Goal: Transaction & Acquisition: Book appointment/travel/reservation

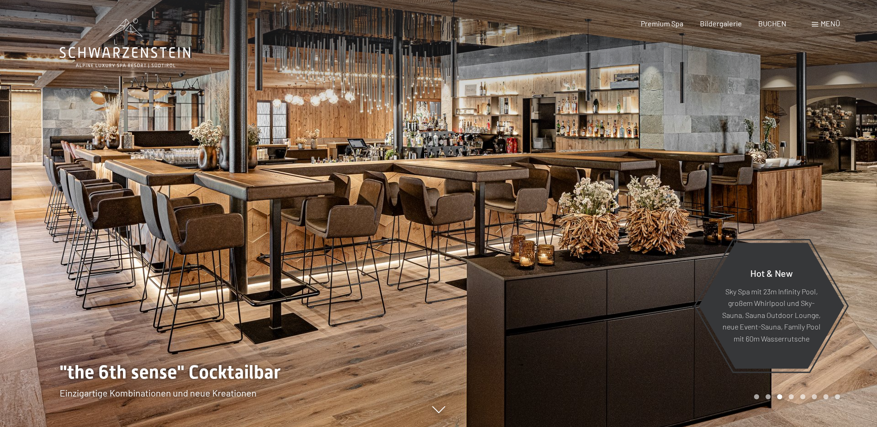
click at [808, 401] on div at bounding box center [658, 213] width 439 height 427
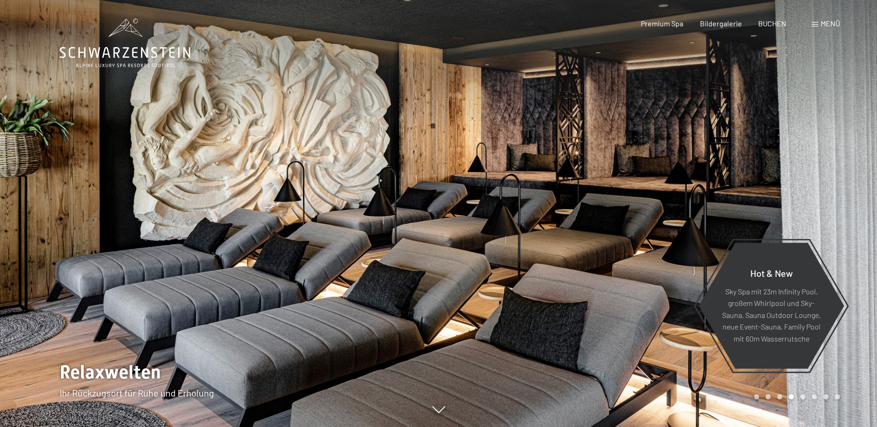
click at [831, 388] on div at bounding box center [658, 213] width 439 height 427
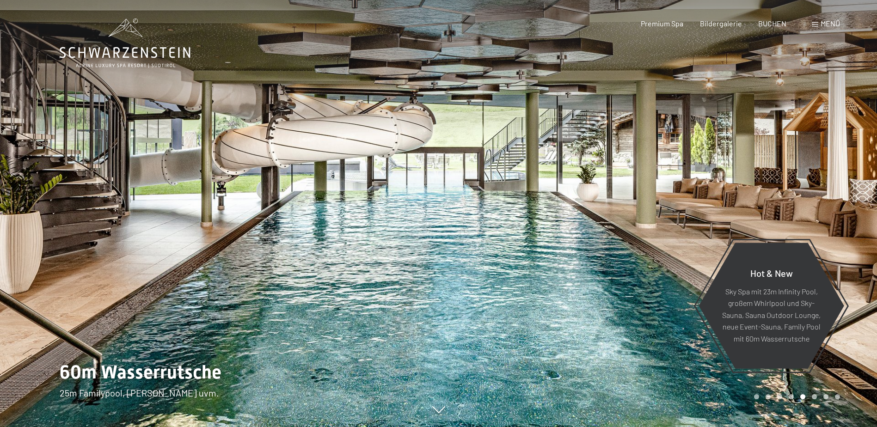
click at [834, 385] on div at bounding box center [658, 213] width 439 height 427
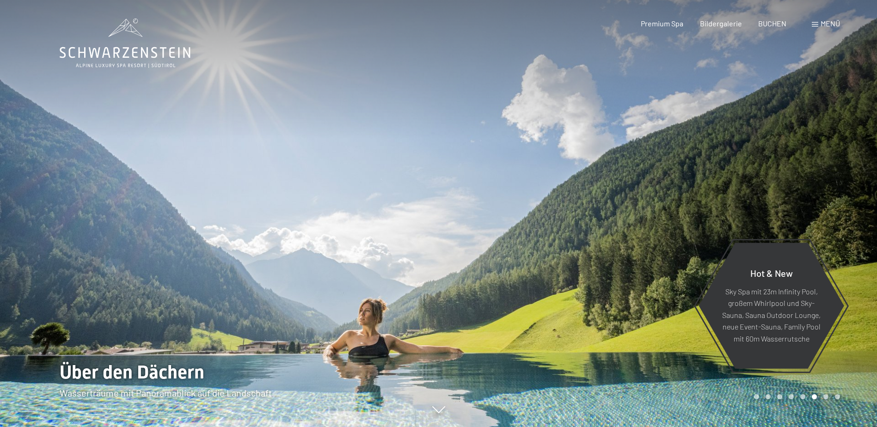
click at [834, 385] on div at bounding box center [658, 213] width 439 height 427
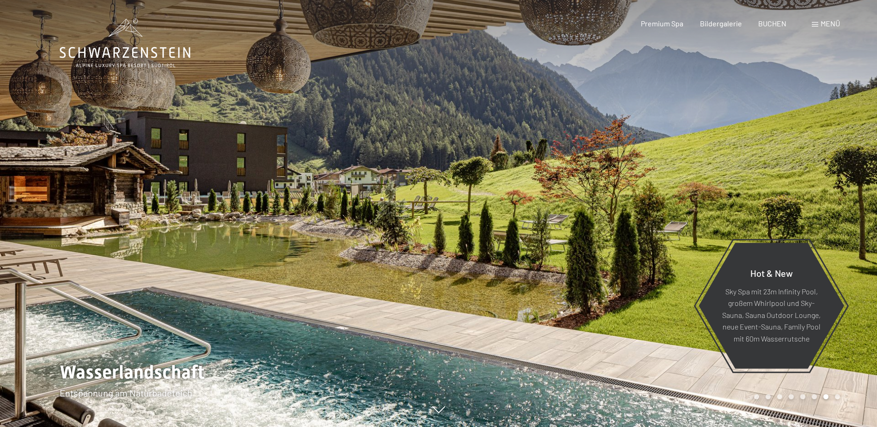
click at [834, 385] on div at bounding box center [658, 213] width 439 height 427
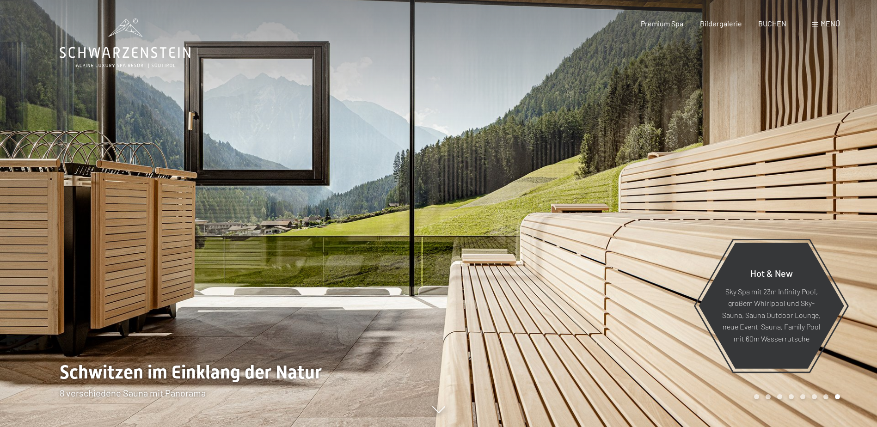
click at [834, 385] on div at bounding box center [658, 213] width 439 height 427
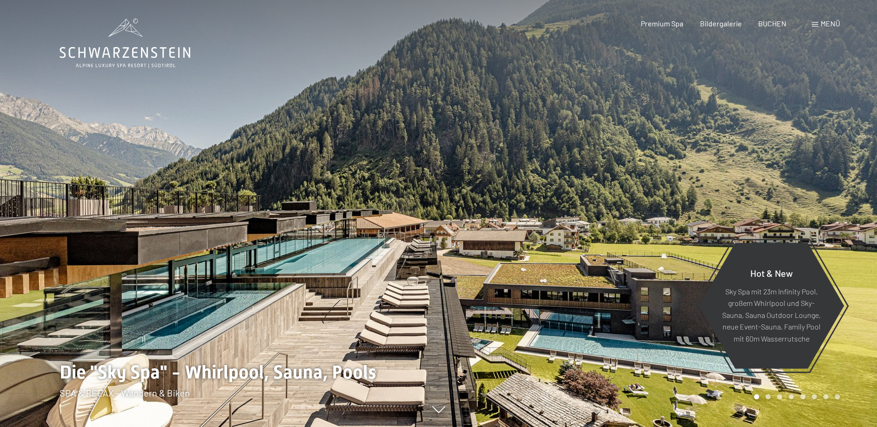
click at [834, 385] on div at bounding box center [658, 213] width 439 height 427
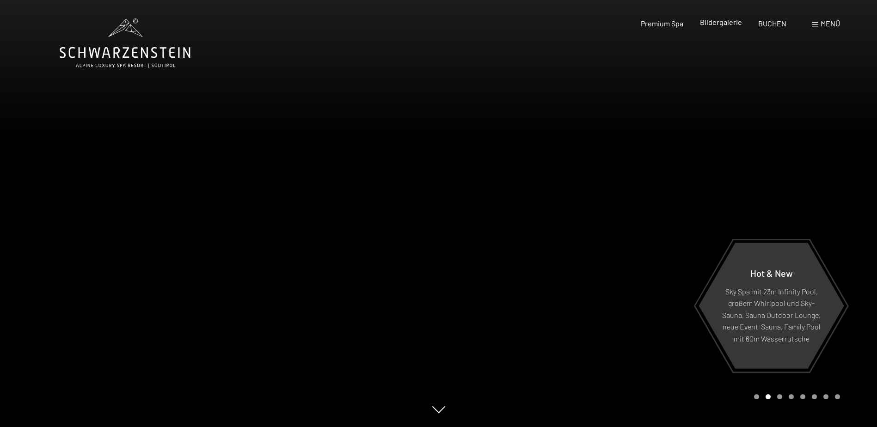
click at [722, 25] on span "Bildergalerie" at bounding box center [721, 22] width 42 height 9
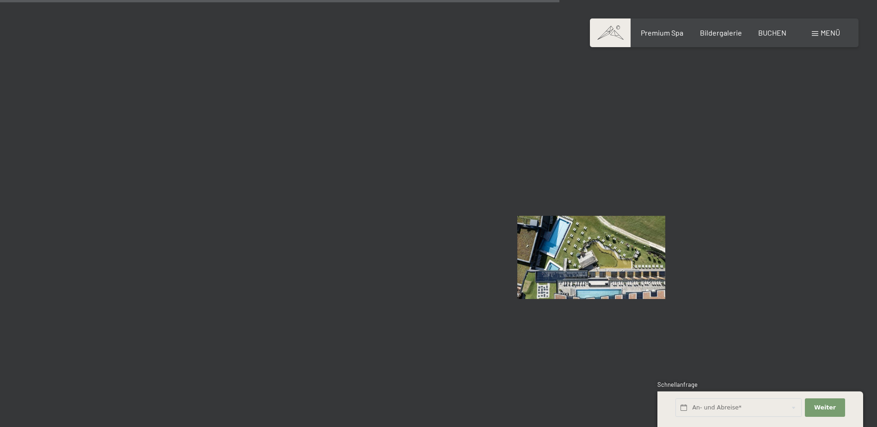
scroll to position [7446, 0]
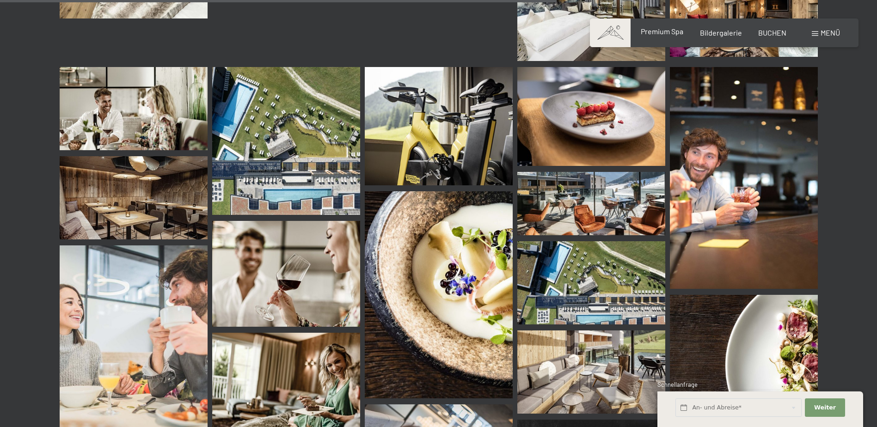
click at [678, 32] on span "Premium Spa" at bounding box center [662, 31] width 43 height 9
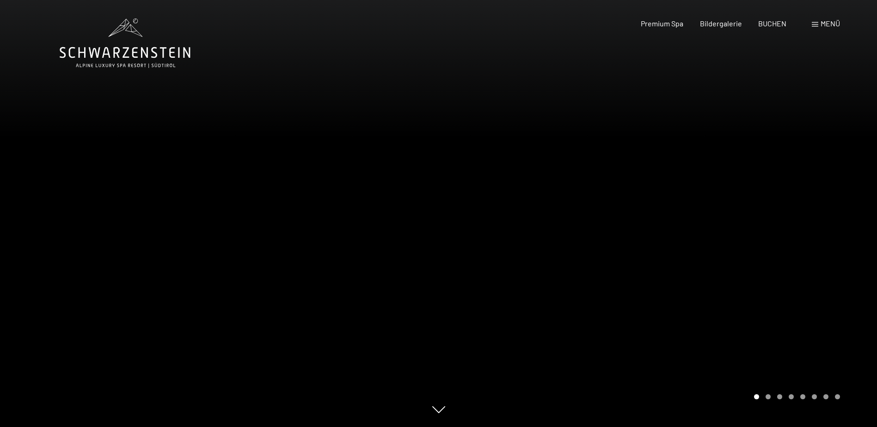
click at [657, 247] on div at bounding box center [658, 213] width 439 height 427
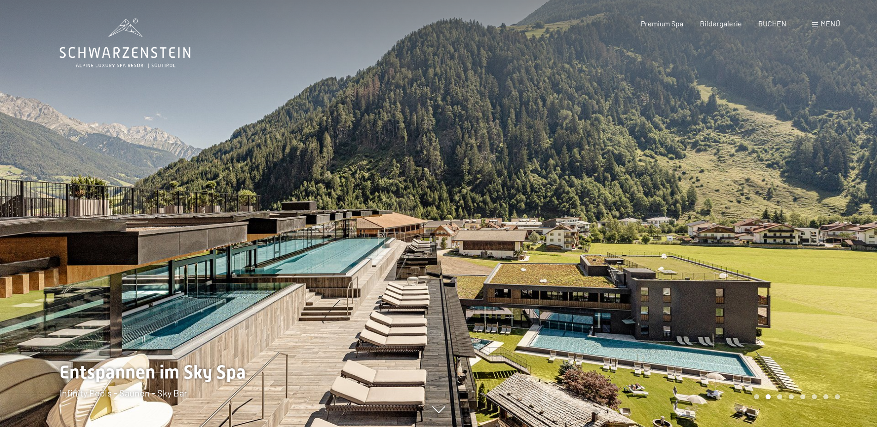
click at [657, 247] on div at bounding box center [658, 213] width 439 height 427
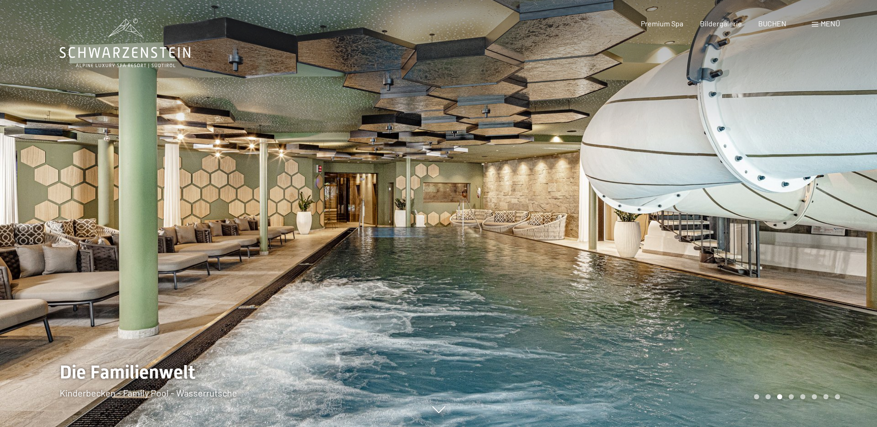
click at [657, 247] on div at bounding box center [658, 213] width 439 height 427
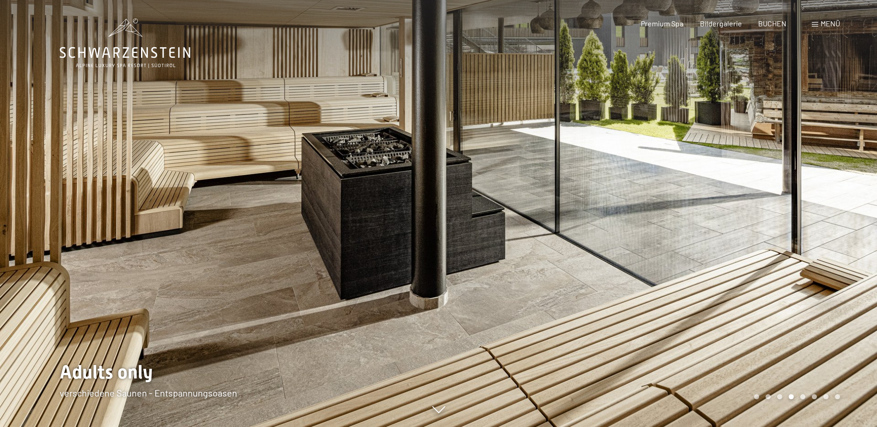
click at [657, 247] on div at bounding box center [658, 213] width 439 height 427
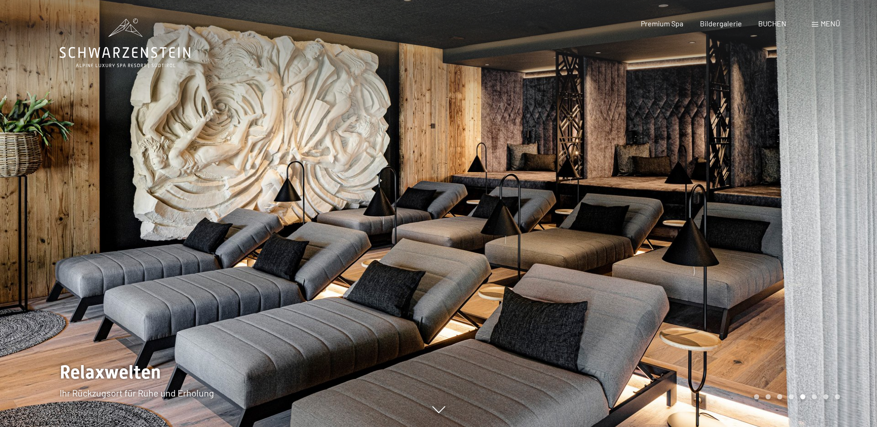
click at [675, 100] on div at bounding box center [658, 213] width 439 height 427
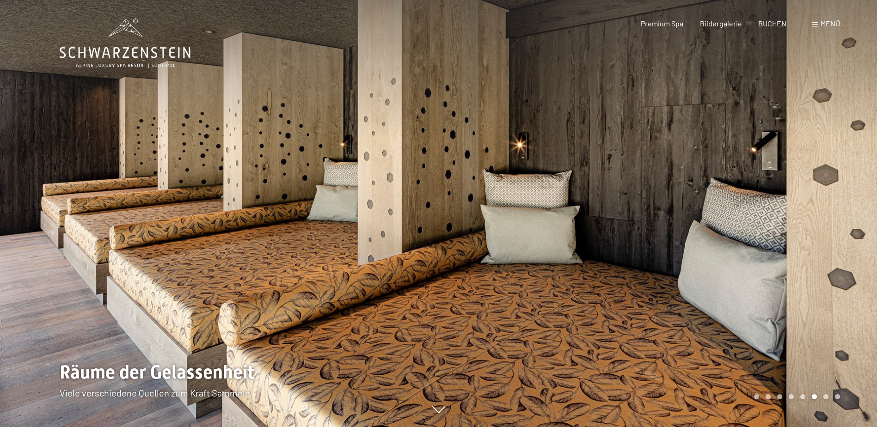
click at [699, 116] on div at bounding box center [658, 213] width 439 height 427
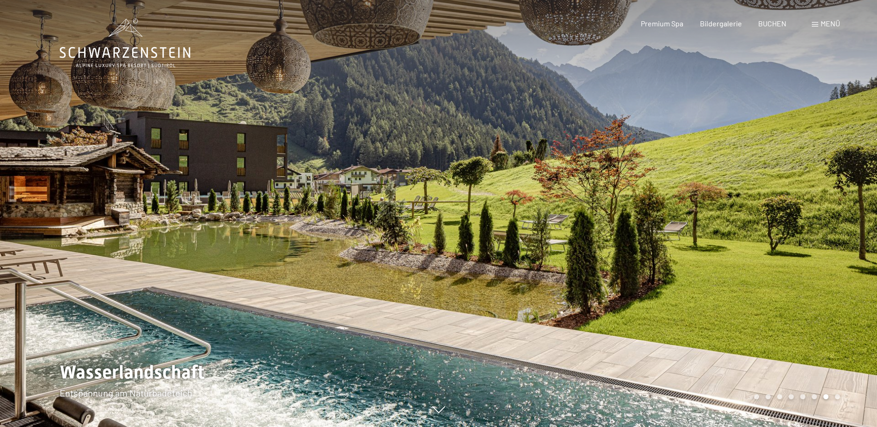
click at [699, 116] on div at bounding box center [658, 213] width 439 height 427
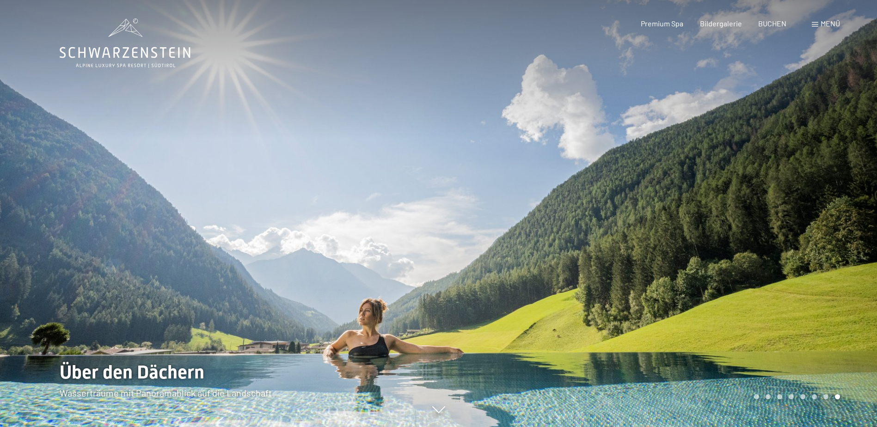
click at [699, 116] on div at bounding box center [658, 213] width 439 height 427
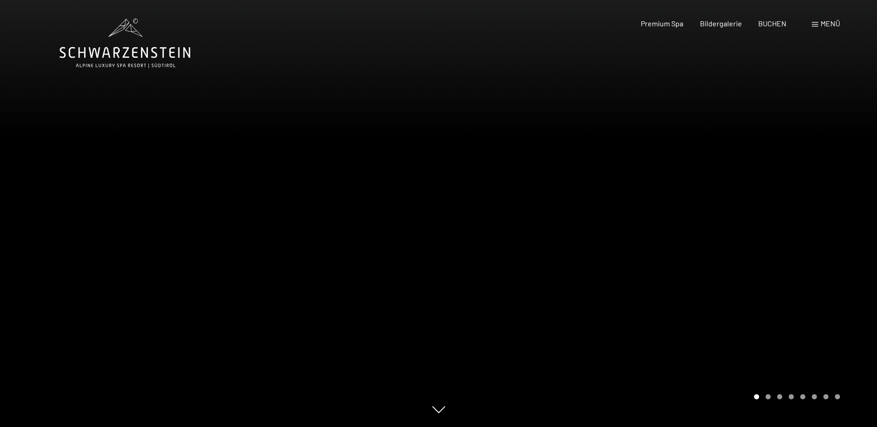
click at [814, 22] on span at bounding box center [815, 24] width 6 height 5
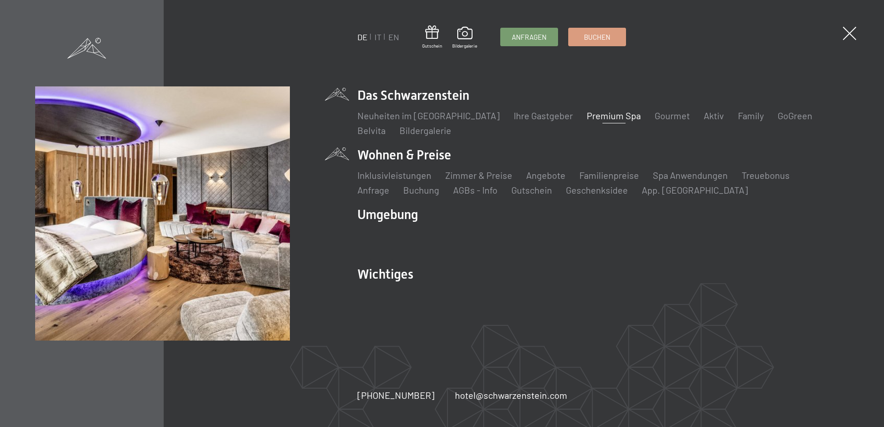
click at [425, 152] on li "Wohnen & Preise Inklusivleistungen Zimmer & Preise Liste Angebote Liste Familie…" at bounding box center [603, 171] width 491 height 50
click at [432, 154] on li "Wohnen & Preise Inklusivleistungen Zimmer & Preise Liste Angebote Liste Familie…" at bounding box center [603, 171] width 491 height 50
click at [486, 174] on link "Zimmer & Preise" at bounding box center [478, 175] width 67 height 11
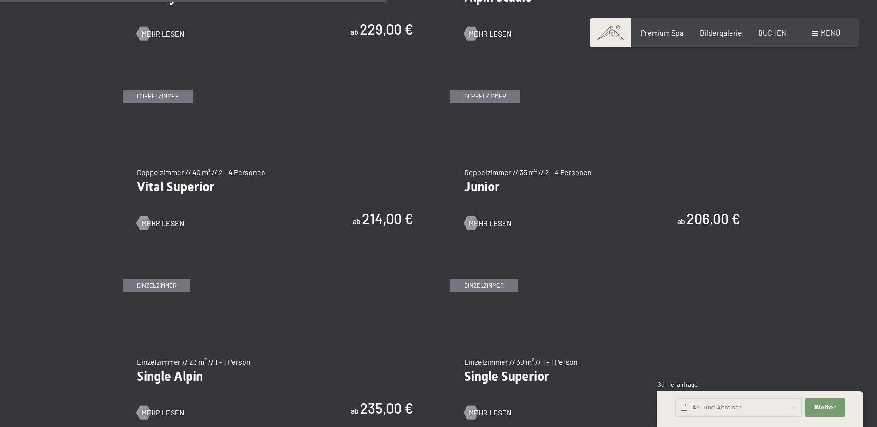
scroll to position [1249, 0]
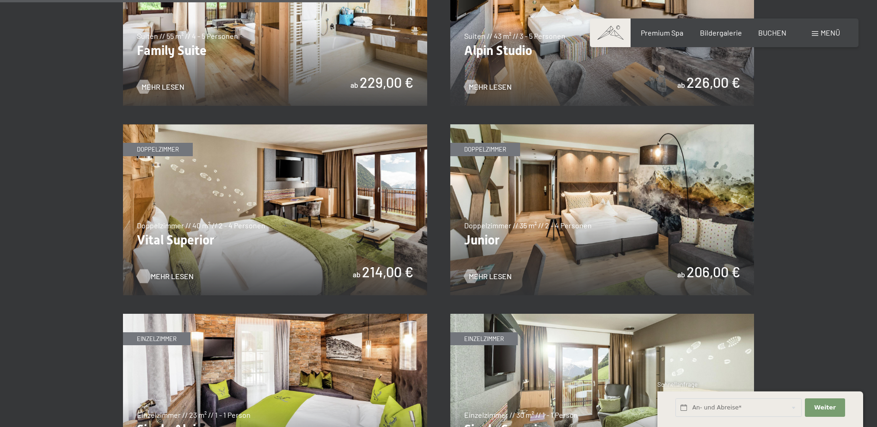
click at [167, 276] on span "Mehr Lesen" at bounding box center [172, 276] width 43 height 10
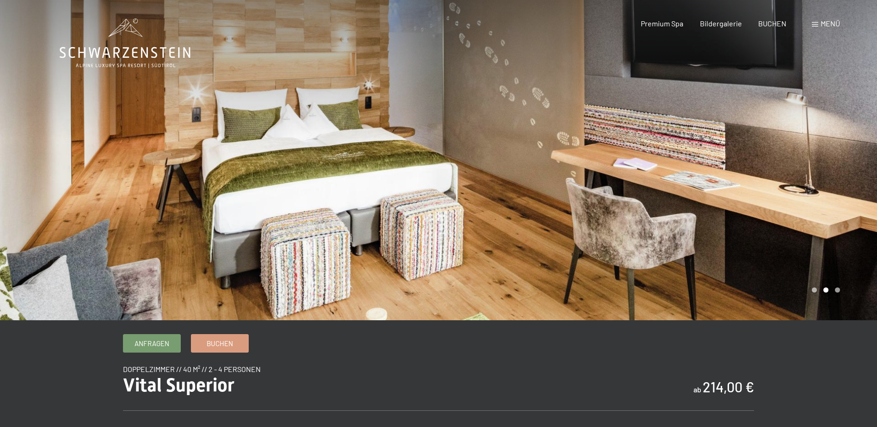
click at [228, 226] on div at bounding box center [219, 160] width 439 height 321
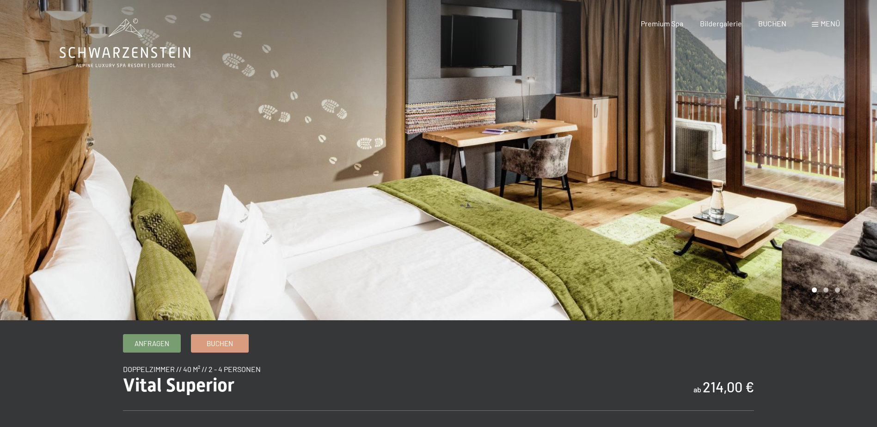
click at [237, 188] on div at bounding box center [219, 160] width 439 height 321
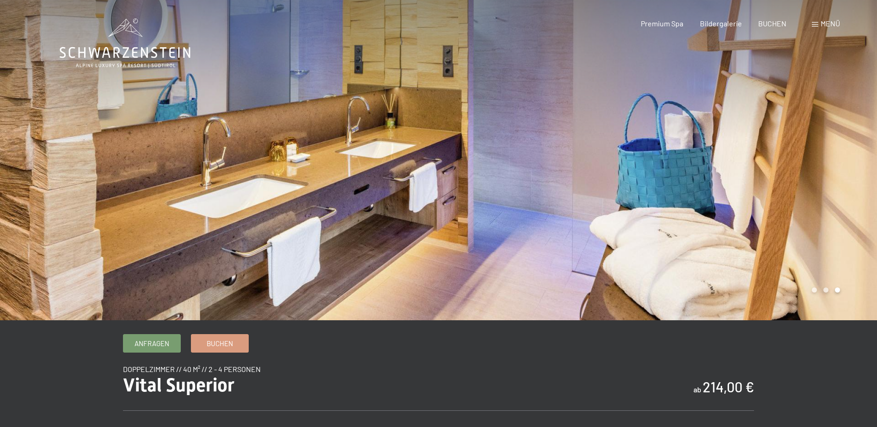
click at [237, 188] on div at bounding box center [219, 160] width 439 height 321
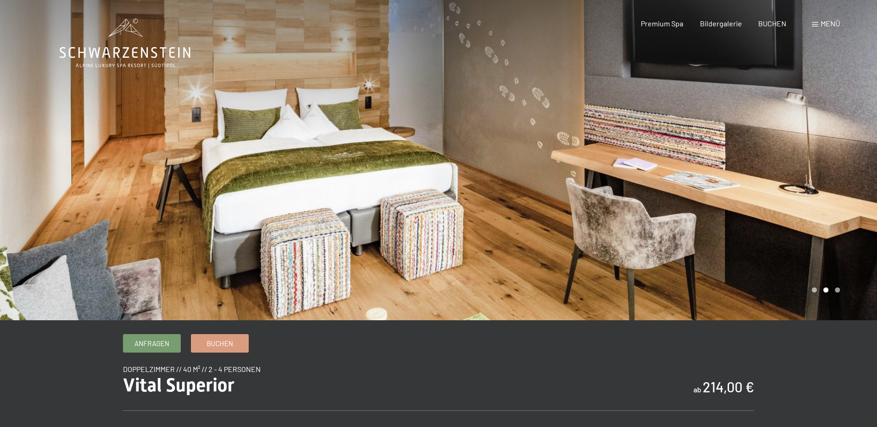
click at [239, 188] on div at bounding box center [219, 160] width 439 height 321
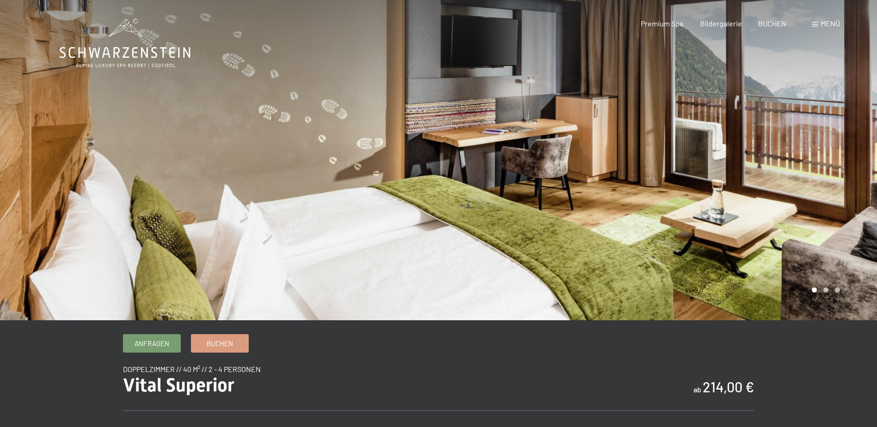
click at [239, 188] on div at bounding box center [219, 160] width 439 height 321
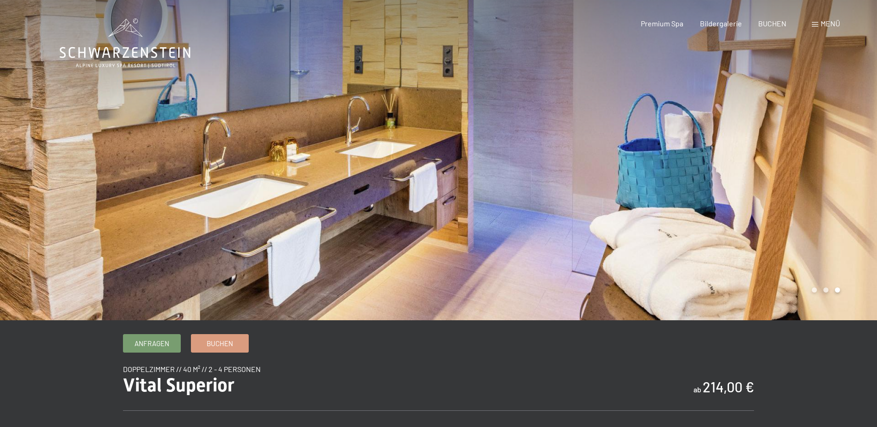
click at [239, 188] on div at bounding box center [219, 160] width 439 height 321
